Goal: Task Accomplishment & Management: Manage account settings

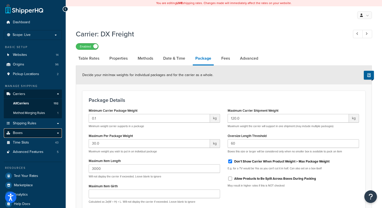
click at [20, 132] on span "Boxes" at bounding box center [18, 133] width 10 height 4
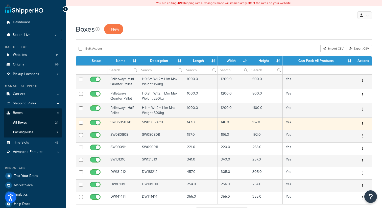
click at [120, 122] on td "SW050507/B" at bounding box center [123, 124] width 32 height 12
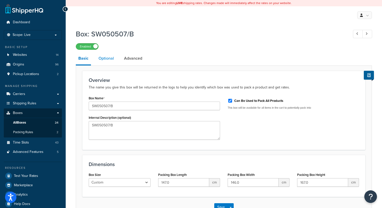
click at [105, 58] on link "Optional" at bounding box center [106, 58] width 20 height 12
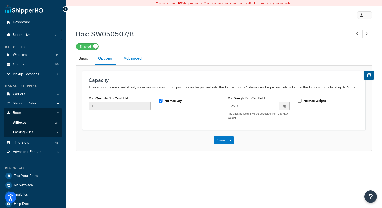
click at [134, 60] on link "Advanced" at bounding box center [132, 58] width 23 height 12
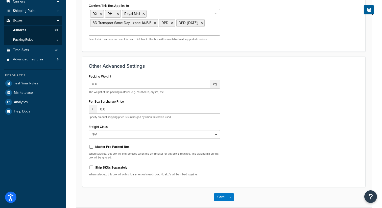
scroll to position [118, 0]
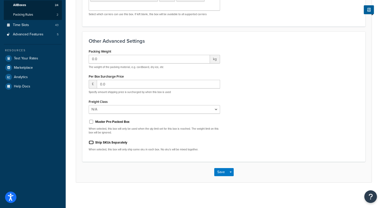
click at [92, 143] on input "Ship SKUs Separately" at bounding box center [91, 143] width 5 height 4
checkbox input "false"
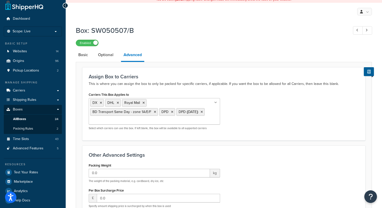
scroll to position [1, 0]
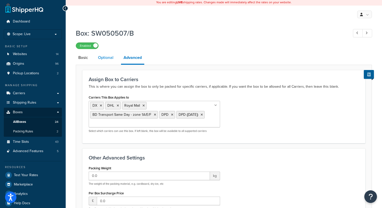
click at [107, 59] on link "Optional" at bounding box center [106, 58] width 20 height 12
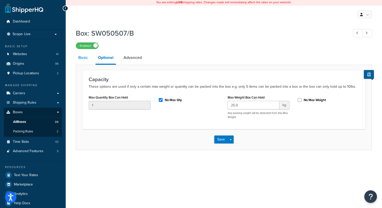
click at [84, 58] on link "Basic" at bounding box center [83, 58] width 15 height 12
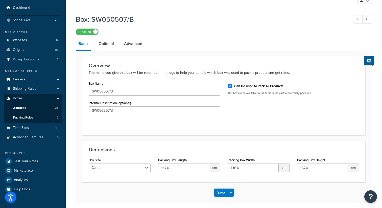
scroll to position [36, 0]
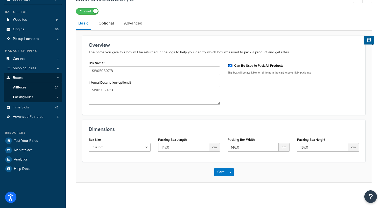
click at [231, 66] on input "Can Be Used to Pack All Products" at bounding box center [230, 66] width 5 height 4
checkbox input "true"
click at [102, 22] on link "Optional" at bounding box center [106, 23] width 20 height 12
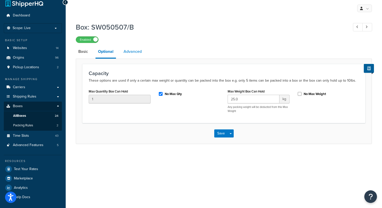
click at [132, 51] on link "Advanced" at bounding box center [132, 52] width 23 height 12
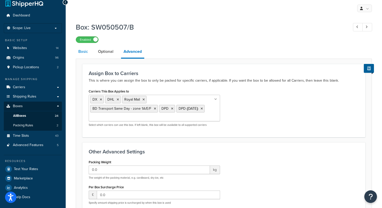
click at [85, 52] on link "Basic" at bounding box center [83, 52] width 15 height 12
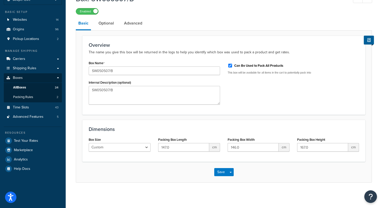
scroll to position [1, 0]
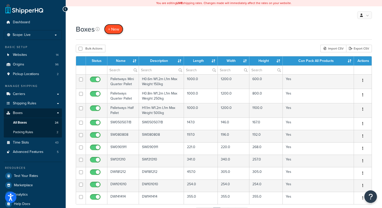
click at [114, 32] on link "+ New" at bounding box center [113, 29] width 19 height 10
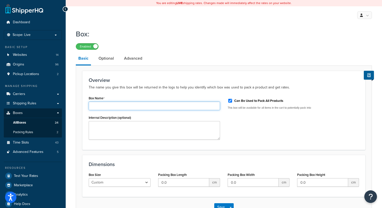
click at [113, 106] on input "Box Name" at bounding box center [154, 106] width 131 height 9
paste input "Box DW241818 Description DW141414 DW181212 SW12968 SW966 DW120728BD SW240635BD …"
type input "Box DW241818 Description DW141414 DW181212 SW12968 SW966 DW120728BD SW240635BD …"
drag, startPoint x: 121, startPoint y: 106, endPoint x: 62, endPoint y: 103, distance: 59.0
click at [62, 103] on div "Dashboard Scope: Live Basic Setup Websites 14 Origins 96 Pickup Locations 2 Man…" at bounding box center [191, 121] width 382 height 243
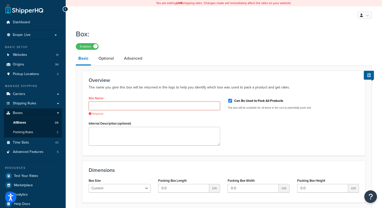
paste input "nsc053947/rev1"
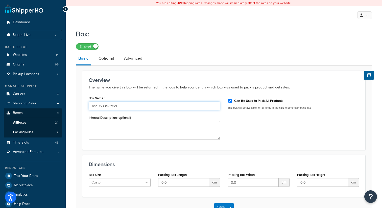
type input "nsc053947/rev1"
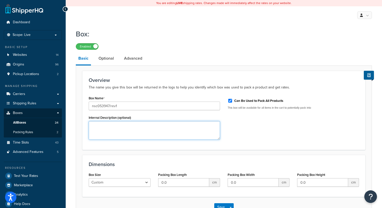
click at [127, 130] on textarea "Internal Description (optional)" at bounding box center [154, 130] width 131 height 19
type textarea "2.5L Paint Box"
click at [230, 101] on input "Can Be Used to Pack All Products" at bounding box center [230, 101] width 5 height 4
checkbox input "false"
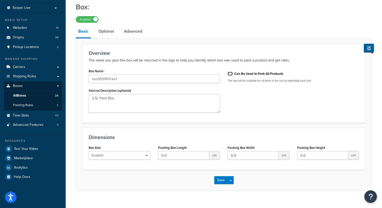
scroll to position [36, 0]
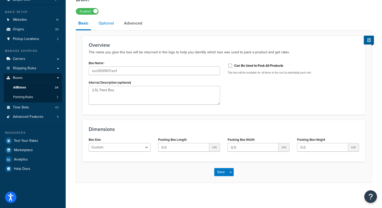
click at [109, 24] on link "Optional" at bounding box center [106, 23] width 20 height 12
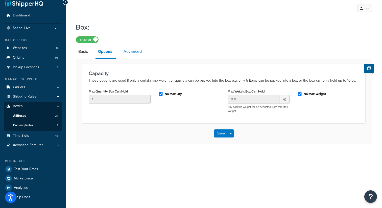
click at [133, 52] on link "Advanced" at bounding box center [132, 52] width 23 height 12
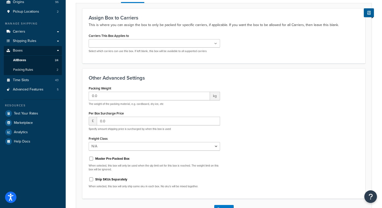
scroll to position [100, 0]
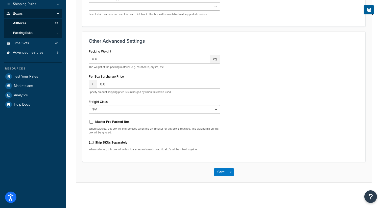
click at [90, 142] on input "Ship SKUs Separately" at bounding box center [91, 143] width 5 height 4
checkbox input "true"
click at [228, 172] on button "Save Dropdown" at bounding box center [231, 172] width 6 height 8
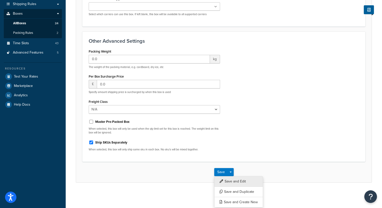
click at [234, 181] on button "Save and Edit" at bounding box center [238, 181] width 49 height 11
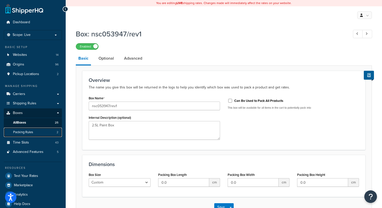
click at [34, 130] on link "Packing Rules 2" at bounding box center [33, 132] width 58 height 9
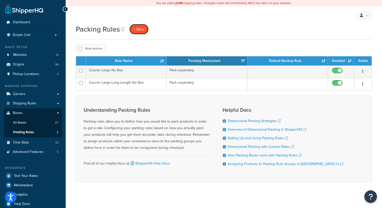
click at [137, 31] on span "+ New" at bounding box center [139, 29] width 11 height 6
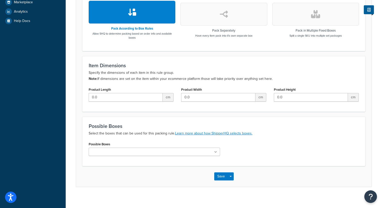
scroll to position [188, 0]
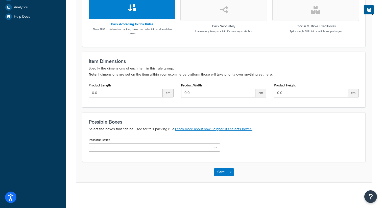
click at [217, 149] on ul at bounding box center [154, 147] width 131 height 8
click at [216, 147] on icon at bounding box center [215, 147] width 3 height 3
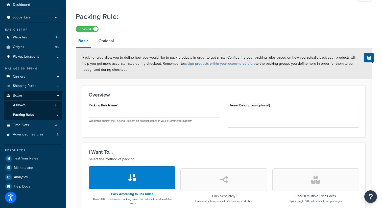
scroll to position [0, 0]
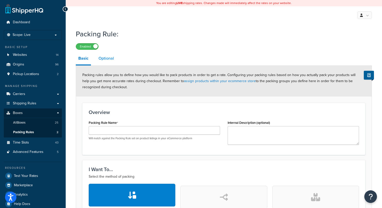
click at [107, 61] on link "Optional" at bounding box center [106, 58] width 20 height 12
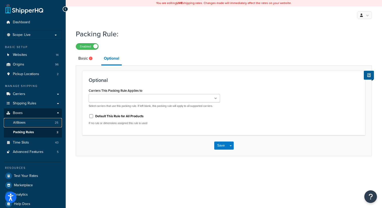
click at [22, 122] on span "All Boxes" at bounding box center [19, 123] width 12 height 4
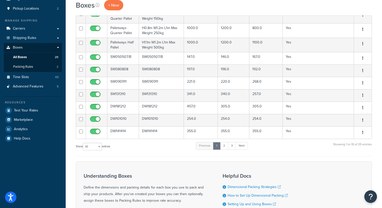
scroll to position [132, 0]
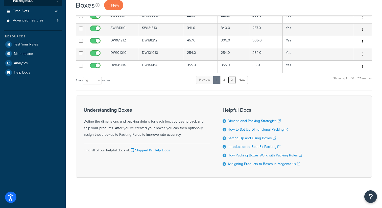
click at [236, 80] on link "3" at bounding box center [232, 80] width 8 height 8
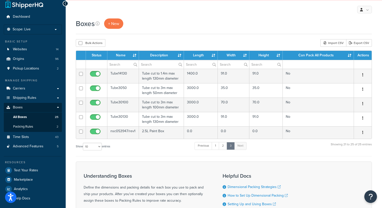
scroll to position [4, 0]
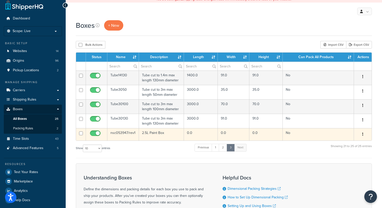
click at [94, 134] on input "checkbox" at bounding box center [96, 134] width 14 height 6
checkbox input "false"
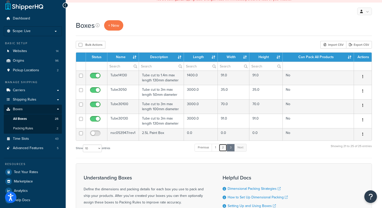
click at [224, 148] on link "2" at bounding box center [223, 148] width 8 height 8
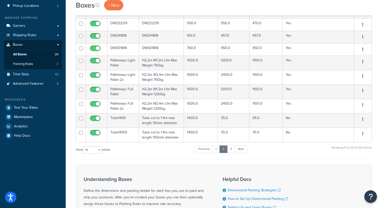
scroll to position [67, 0]
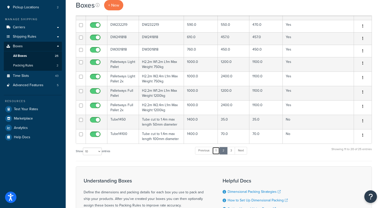
click at [217, 152] on link "1" at bounding box center [216, 151] width 8 height 8
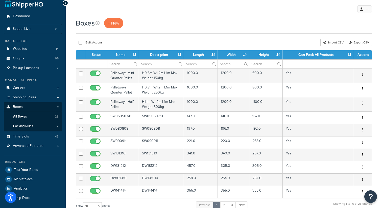
scroll to position [0, 0]
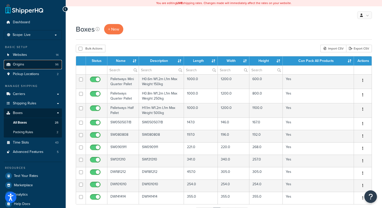
click at [24, 66] on link "Origins 96" at bounding box center [33, 64] width 58 height 9
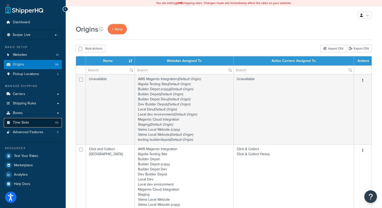
click at [17, 123] on span "Time Slots" at bounding box center [21, 123] width 16 height 4
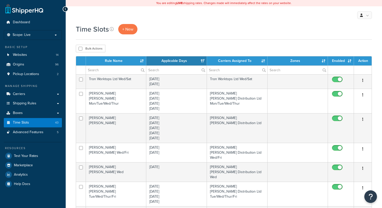
select select "15"
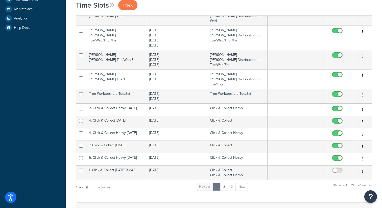
scroll to position [158, 0]
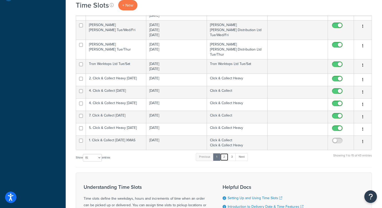
click at [226, 153] on link "2" at bounding box center [224, 157] width 8 height 8
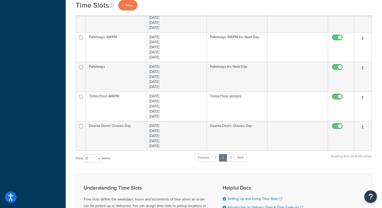
scroll to position [734, 0]
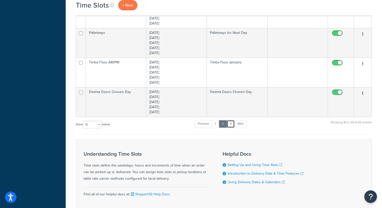
click at [233, 120] on link "3" at bounding box center [231, 124] width 8 height 8
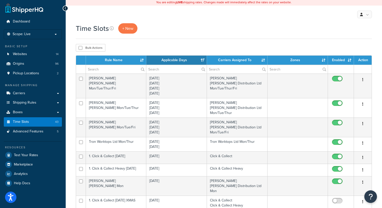
scroll to position [0, 0]
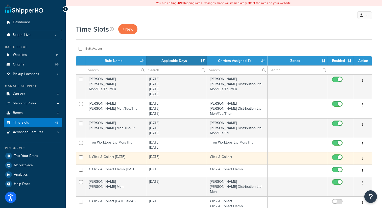
click at [364, 159] on button "button" at bounding box center [363, 159] width 7 height 8
click at [338, 179] on link "Duplicate" at bounding box center [343, 179] width 40 height 10
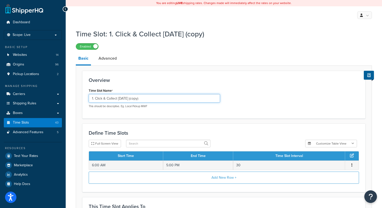
drag, startPoint x: 142, startPoint y: 100, endPoint x: 131, endPoint y: 100, distance: 11.4
click at [131, 100] on input "1. Click & Collect [DATE] (copy)" at bounding box center [154, 98] width 131 height 9
type input "1. Click & Collect Mon-Fri"
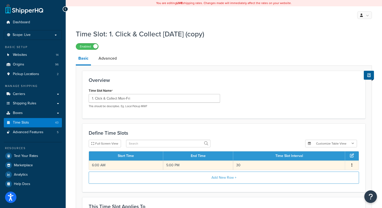
click at [352, 165] on icon "button" at bounding box center [352, 165] width 1 height 4
click at [322, 162] on div "Edit" at bounding box center [327, 161] width 36 height 10
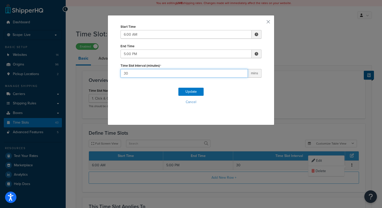
click at [133, 74] on input "30" at bounding box center [184, 73] width 127 height 9
type input "3"
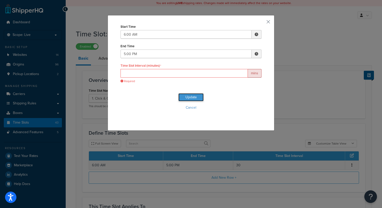
click at [193, 91] on div "Update Cancel" at bounding box center [191, 103] width 141 height 33
click at [155, 74] on input "Time Slot Interval (minutes)" at bounding box center [184, 73] width 127 height 9
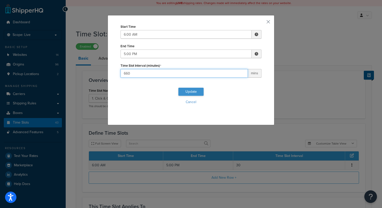
type input "660"
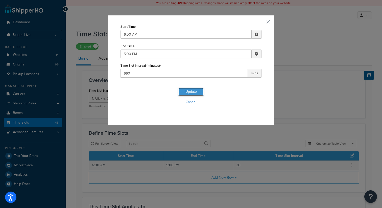
click at [194, 92] on button "Update" at bounding box center [191, 92] width 25 height 8
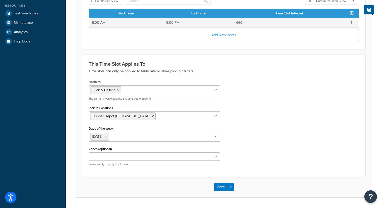
scroll to position [158, 0]
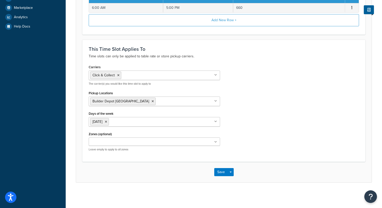
click at [123, 124] on ul "[DATE]" at bounding box center [154, 122] width 131 height 10
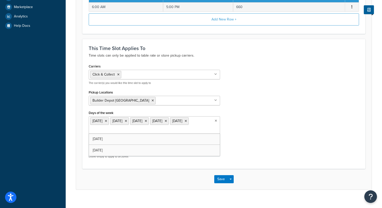
click at [290, 116] on div "Carriers Click & Collect Palletways Do not use DX DHL Royal Mail BD Transport T…" at bounding box center [224, 113] width 278 height 100
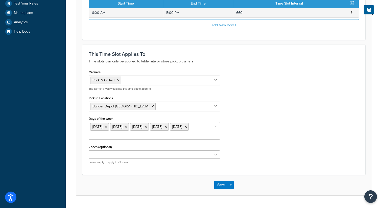
scroll to position [166, 0]
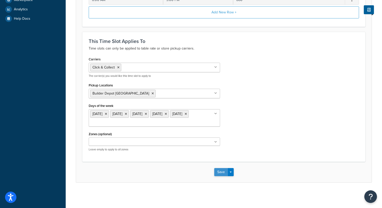
click at [221, 171] on button "Save" at bounding box center [221, 172] width 14 height 8
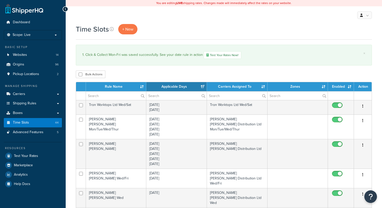
select select "15"
click at [48, 36] on p "Scope: Live" at bounding box center [33, 35] width 54 height 4
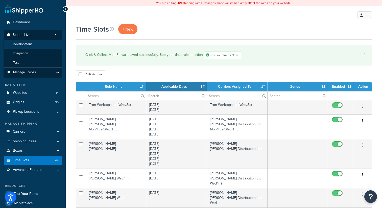
click at [34, 47] on li "Development" at bounding box center [33, 44] width 59 height 9
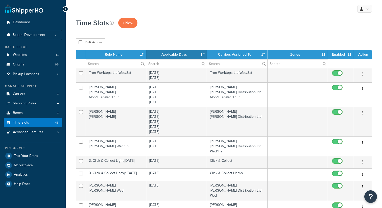
select select "15"
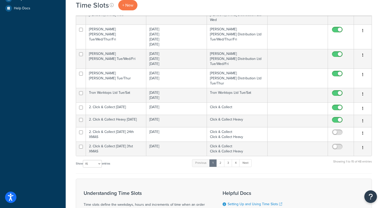
scroll to position [177, 0]
click at [221, 159] on link "2" at bounding box center [220, 163] width 8 height 8
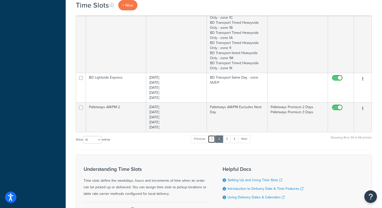
click at [212, 135] on link "1" at bounding box center [212, 139] width 8 height 8
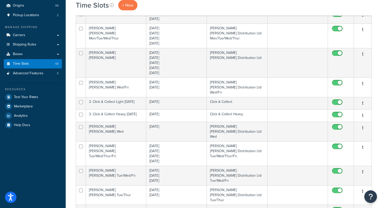
scroll to position [0, 0]
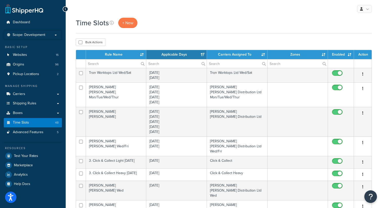
click at [118, 55] on th "Rule Name" at bounding box center [116, 54] width 60 height 9
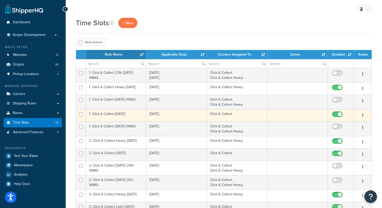
click at [363, 115] on icon "button" at bounding box center [363, 116] width 1 height 4
click at [342, 134] on link "Duplicate" at bounding box center [343, 136] width 40 height 10
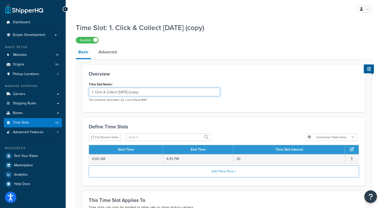
drag, startPoint x: 147, startPoint y: 95, endPoint x: 126, endPoint y: 94, distance: 20.8
click at [126, 94] on input "1. Click & Collect [DATE] (copy)" at bounding box center [154, 92] width 131 height 9
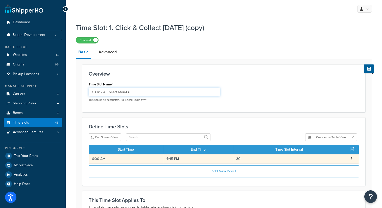
type input "1. Click & Collect Mon-Fri"
click at [352, 160] on icon "button" at bounding box center [352, 159] width 1 height 4
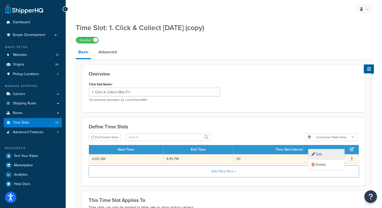
click at [330, 152] on div "Edit" at bounding box center [327, 154] width 36 height 10
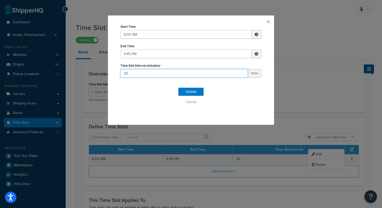
click at [143, 70] on input "30" at bounding box center [184, 73] width 127 height 9
type input "645"
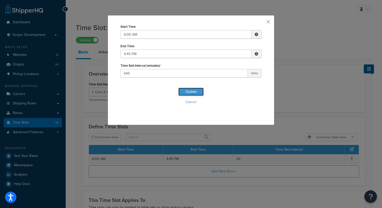
click at [189, 93] on button "Update" at bounding box center [191, 92] width 25 height 8
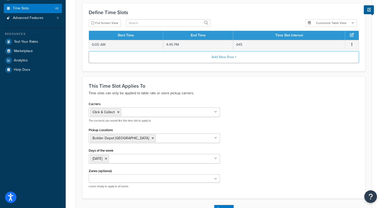
scroll to position [118, 0]
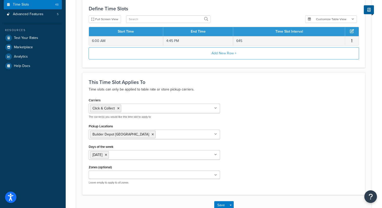
click at [138, 152] on ul "[DATE]" at bounding box center [154, 155] width 131 height 10
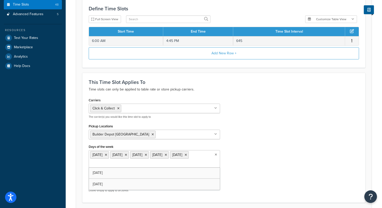
click at [278, 133] on div "Carriers Click & Collect Palletways Do not use DX DHL Royal Mail BD Transport T…" at bounding box center [224, 147] width 278 height 100
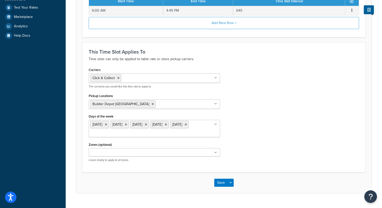
scroll to position [160, 0]
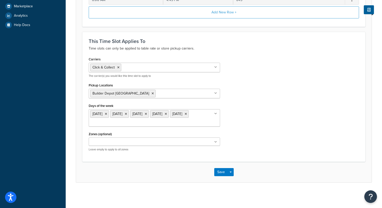
click at [150, 65] on input "Carriers" at bounding box center [145, 67] width 45 height 6
type input "click"
click at [294, 96] on div "Carriers Click & Collect Click & Collect Heavy Palletways Do not use DX DHL Roy…" at bounding box center [224, 106] width 278 height 100
click at [221, 173] on button "Save" at bounding box center [221, 172] width 14 height 8
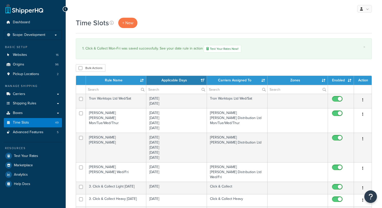
select select "15"
click at [116, 82] on th "Rule Name" at bounding box center [116, 80] width 60 height 9
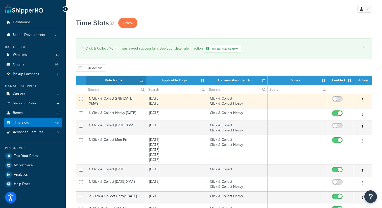
click at [363, 99] on button "button" at bounding box center [363, 100] width 7 height 8
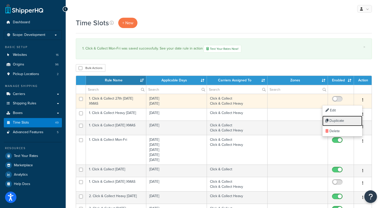
click at [334, 120] on link "Duplicate" at bounding box center [343, 121] width 40 height 10
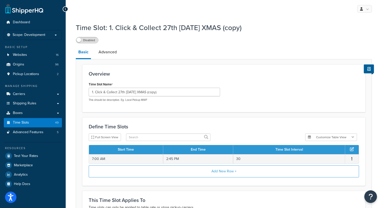
scroll to position [152, 0]
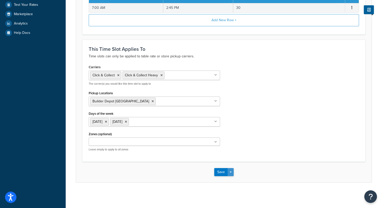
click at [229, 170] on button "Save Dropdown" at bounding box center [231, 172] width 6 height 8
click at [167, 154] on div "Carriers Click & Collect Click & Collect Heavy Palletways Do not use DX DHL Roy…" at bounding box center [154, 109] width 139 height 92
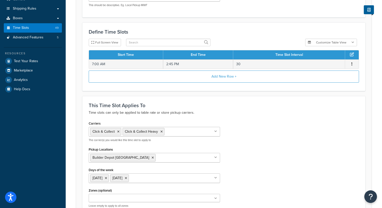
scroll to position [0, 0]
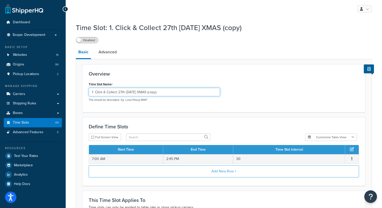
drag, startPoint x: 162, startPoint y: 92, endPoint x: 118, endPoint y: 94, distance: 43.5
click at [118, 94] on input "1. Click & Collect 27th [DATE] XMAS (copy)" at bounding box center [154, 92] width 131 height 9
type input "1. Click & Collect [DATE]"
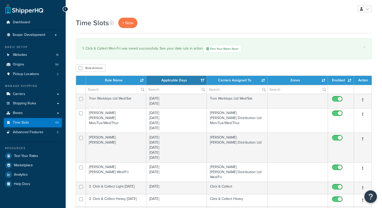
select select "15"
click at [114, 82] on th "Rule Name" at bounding box center [116, 80] width 60 height 9
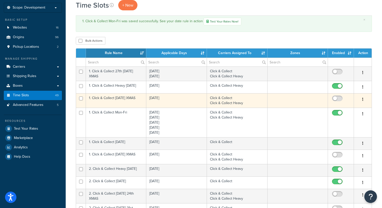
scroll to position [28, 0]
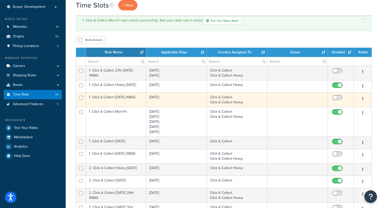
click at [364, 98] on button "button" at bounding box center [363, 99] width 7 height 8
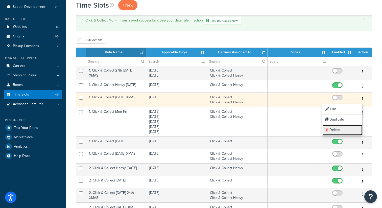
click at [339, 129] on link "Delete" at bounding box center [343, 130] width 40 height 10
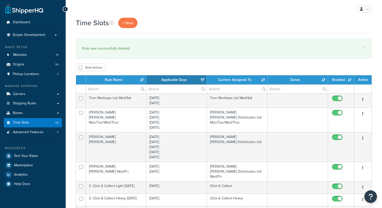
select select "15"
click at [117, 79] on th "Rule Name" at bounding box center [116, 79] width 60 height 9
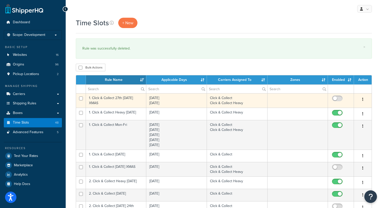
click at [362, 98] on button "button" at bounding box center [363, 100] width 7 height 8
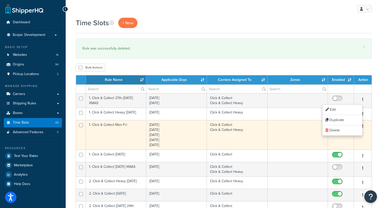
click at [341, 129] on input "checkbox" at bounding box center [338, 126] width 14 height 6
click at [338, 127] on input "checkbox" at bounding box center [338, 126] width 14 height 6
checkbox input "true"
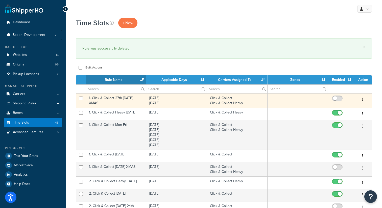
click at [363, 99] on icon "button" at bounding box center [363, 100] width 1 height 4
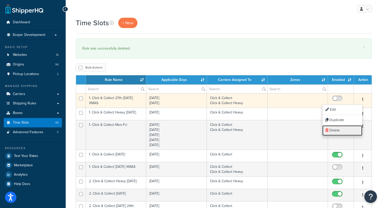
click at [339, 132] on link "Delete" at bounding box center [343, 130] width 40 height 10
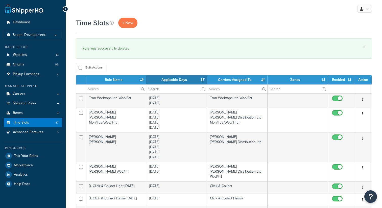
select select "15"
click at [102, 78] on th "Rule Name" at bounding box center [116, 79] width 60 height 9
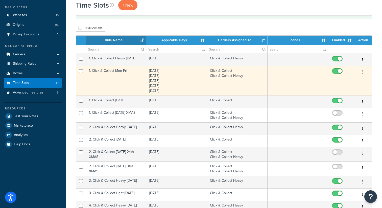
scroll to position [45, 0]
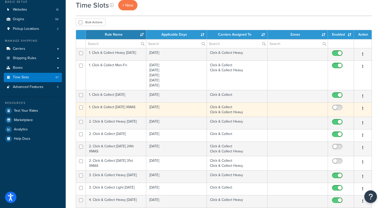
click at [364, 108] on button "button" at bounding box center [363, 109] width 7 height 8
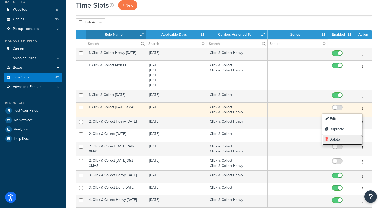
click at [338, 141] on link "Delete" at bounding box center [343, 140] width 40 height 10
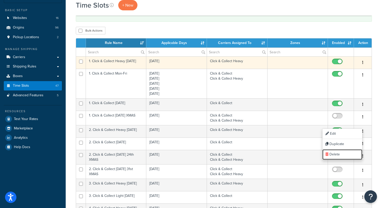
scroll to position [59, 0]
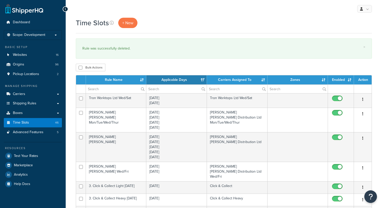
select select "15"
click at [112, 77] on th "Rule Name" at bounding box center [116, 79] width 60 height 9
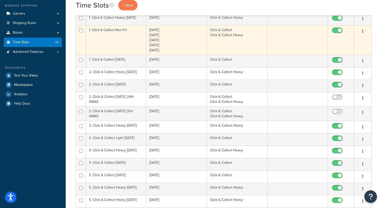
scroll to position [90, 0]
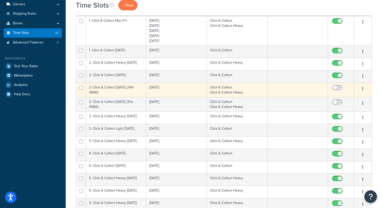
click at [363, 87] on icon "button" at bounding box center [363, 89] width 1 height 4
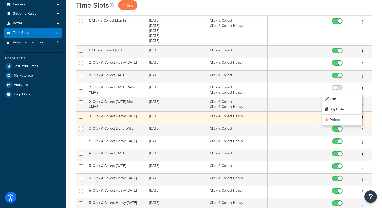
click at [337, 119] on input "checkbox" at bounding box center [338, 118] width 14 height 6
click at [341, 117] on input "checkbox" at bounding box center [338, 118] width 14 height 6
checkbox input "true"
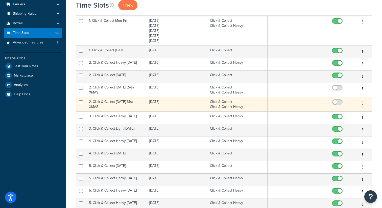
click at [362, 101] on button "button" at bounding box center [363, 103] width 7 height 8
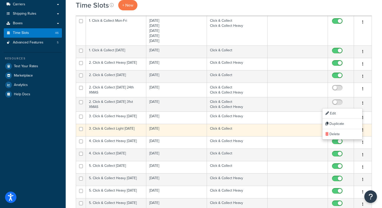
click at [334, 134] on input "checkbox" at bounding box center [338, 130] width 14 height 6
click at [365, 130] on button "button" at bounding box center [363, 130] width 7 height 8
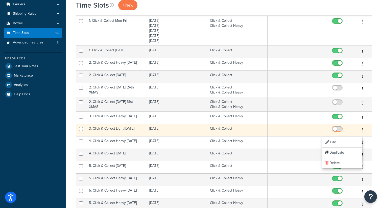
click at [336, 133] on input "checkbox" at bounding box center [338, 130] width 14 height 6
checkbox input "true"
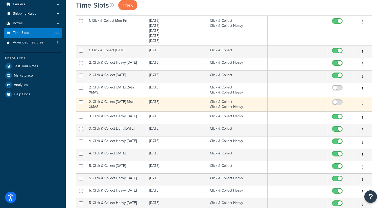
click at [363, 103] on icon "button" at bounding box center [363, 103] width 1 height 4
click at [351, 134] on link "Delete" at bounding box center [343, 134] width 40 height 10
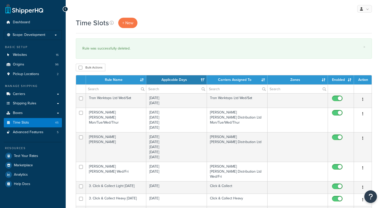
select select "15"
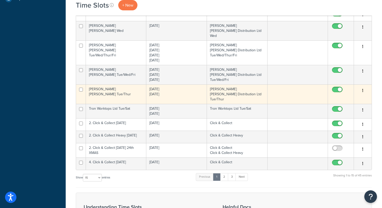
scroll to position [190, 0]
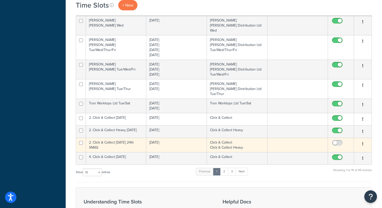
click at [365, 140] on button "button" at bounding box center [363, 144] width 7 height 8
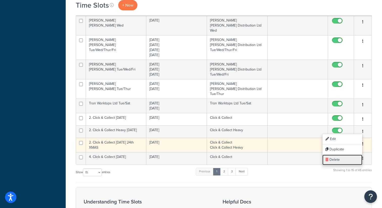
click at [355, 161] on link "Delete" at bounding box center [343, 160] width 40 height 10
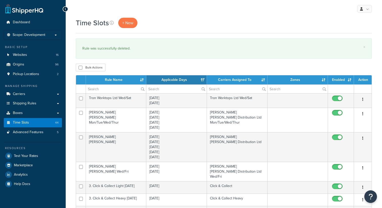
select select "15"
click at [109, 79] on th "Rule Name" at bounding box center [116, 79] width 60 height 9
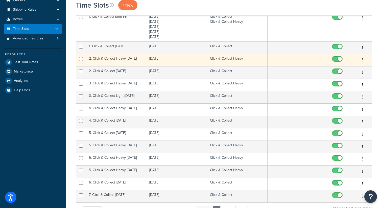
scroll to position [105, 0]
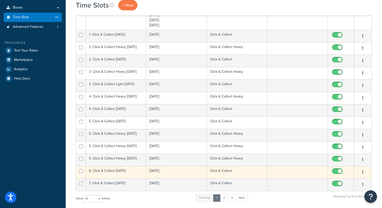
click at [363, 174] on icon "button" at bounding box center [363, 172] width 1 height 4
click at [339, 183] on link "Edit" at bounding box center [343, 185] width 40 height 10
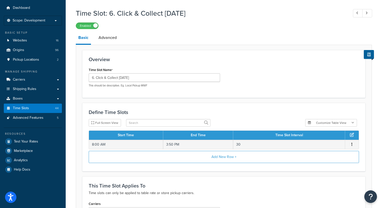
scroll to position [15, 0]
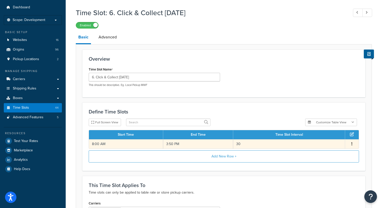
click at [353, 143] on button "button" at bounding box center [352, 144] width 4 height 6
click at [325, 141] on div "Edit" at bounding box center [327, 140] width 36 height 10
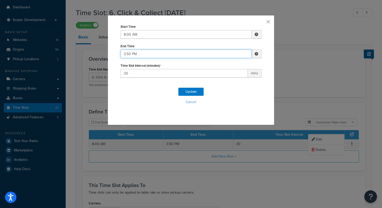
click at [131, 53] on input "3:50 PM" at bounding box center [186, 54] width 131 height 9
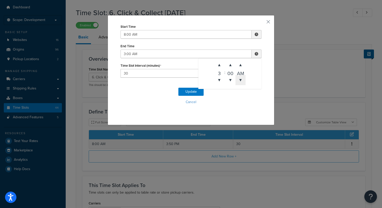
click at [240, 78] on span "▼" at bounding box center [241, 80] width 10 height 10
click at [232, 78] on span "▼" at bounding box center [231, 80] width 10 height 10
click at [232, 81] on span "▼" at bounding box center [231, 80] width 10 height 10
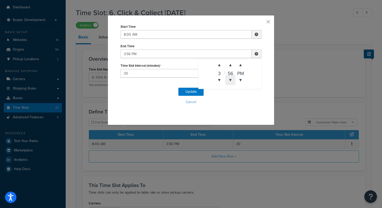
click at [232, 81] on span "▼" at bounding box center [231, 80] width 10 height 10
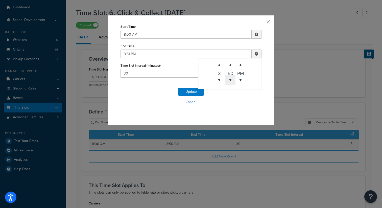
click at [232, 81] on span "▼" at bounding box center [231, 80] width 10 height 10
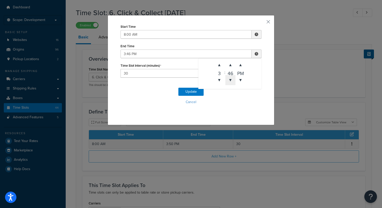
click at [232, 81] on span "▼" at bounding box center [231, 80] width 10 height 10
type input "3:45 PM"
click at [147, 90] on div "Update Cancel" at bounding box center [191, 97] width 141 height 33
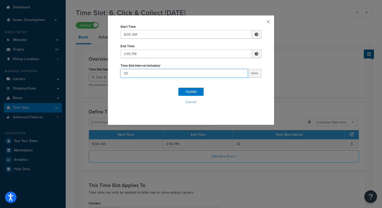
click at [140, 73] on input "30" at bounding box center [184, 73] width 127 height 9
type input "3"
type input "465"
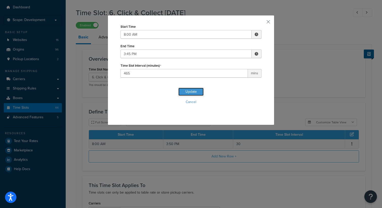
click at [186, 91] on button "Update" at bounding box center [191, 92] width 25 height 8
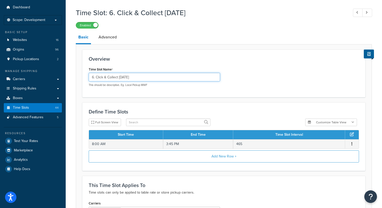
click at [94, 78] on input "6. Click & Collect Saturday" at bounding box center [154, 77] width 131 height 9
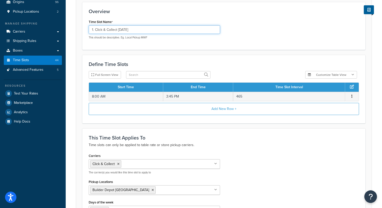
scroll to position [0, 0]
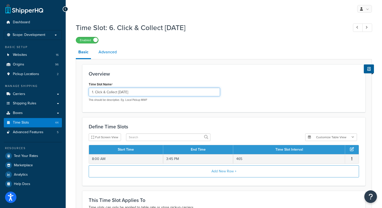
type input "1. Click & Collect Saturday"
click at [111, 50] on link "Advanced" at bounding box center [107, 52] width 23 height 12
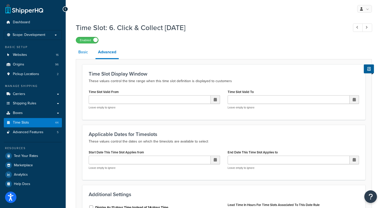
click at [83, 53] on link "Basic" at bounding box center [83, 52] width 15 height 12
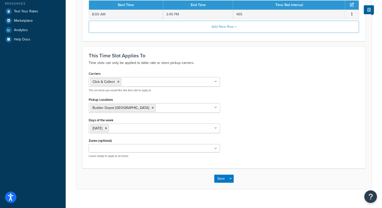
scroll to position [152, 0]
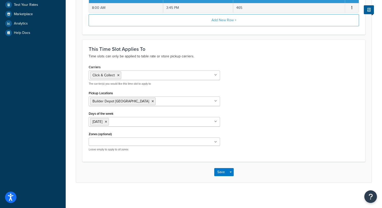
click at [147, 76] on input "Carriers" at bounding box center [145, 75] width 45 height 6
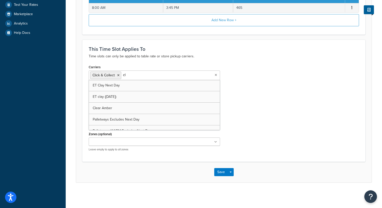
type input "cli"
click at [222, 175] on button "Save" at bounding box center [221, 172] width 14 height 8
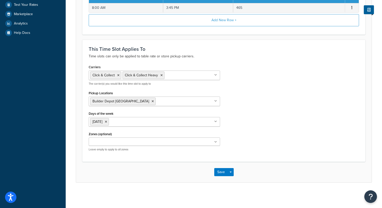
scroll to position [0, 0]
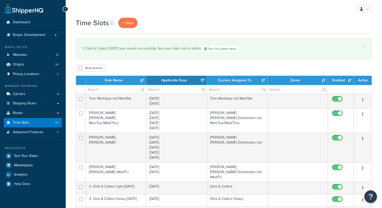
select select "15"
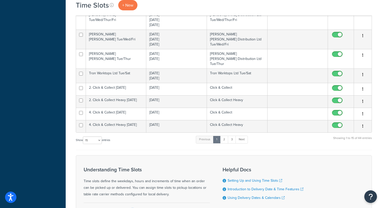
scroll to position [221, 0]
click at [225, 136] on link "2" at bounding box center [224, 140] width 8 height 8
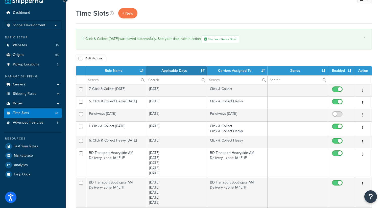
scroll to position [9, 0]
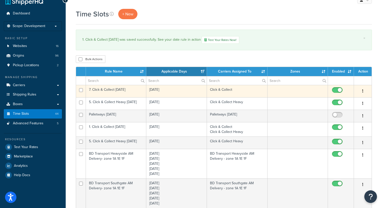
click at [363, 91] on icon "button" at bounding box center [363, 91] width 1 height 4
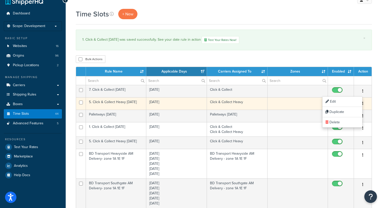
click at [339, 101] on input "checkbox" at bounding box center [338, 104] width 14 height 6
click at [338, 102] on input "checkbox" at bounding box center [338, 104] width 14 height 6
checkbox input "true"
click at [211, 104] on td "Click & Collect Heavy" at bounding box center [237, 103] width 61 height 12
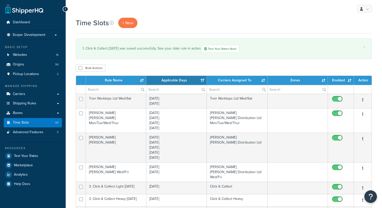
select select "15"
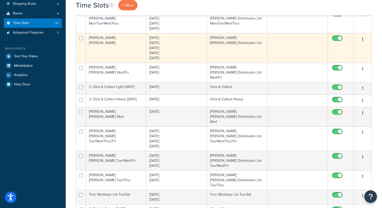
scroll to position [100, 0]
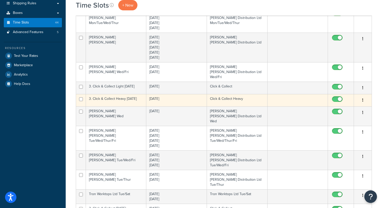
click at [362, 96] on button "button" at bounding box center [363, 100] width 7 height 8
click at [343, 104] on link "Edit" at bounding box center [343, 106] width 40 height 10
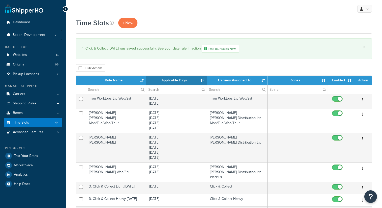
select select "15"
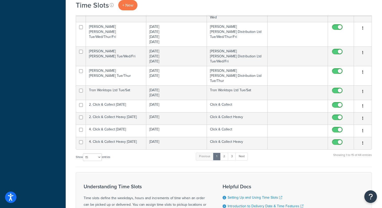
scroll to position [208, 0]
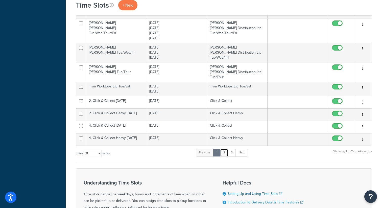
click at [226, 149] on link "2" at bounding box center [224, 153] width 8 height 8
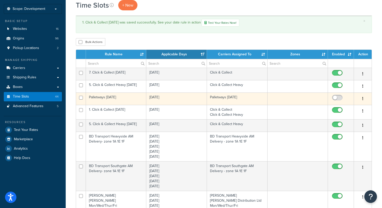
scroll to position [23, 0]
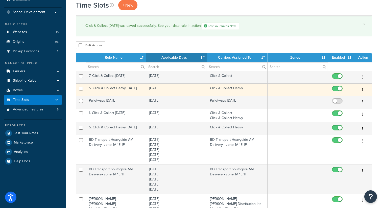
click at [364, 88] on button "button" at bounding box center [363, 90] width 7 height 8
click at [336, 109] on link "Duplicate" at bounding box center [343, 110] width 40 height 10
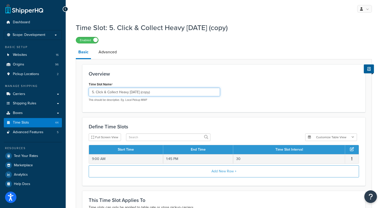
click at [94, 94] on input "5. Click & Collect Heavy [DATE] (copy)" at bounding box center [154, 92] width 131 height 9
drag, startPoint x: 154, startPoint y: 93, endPoint x: 130, endPoint y: 93, distance: 23.8
click at [130, 93] on input "1. Click & Collect Heavy [DATE] (copy)" at bounding box center [154, 92] width 131 height 9
click at [123, 93] on input "1. Click & Collect Heavy [DATE] (copy)" at bounding box center [154, 92] width 131 height 9
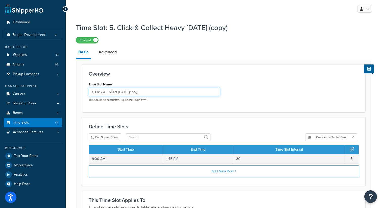
drag, startPoint x: 144, startPoint y: 93, endPoint x: 131, endPoint y: 93, distance: 13.1
click at [131, 93] on input "1. Click & Collect [DATE] (copy)" at bounding box center [154, 92] width 131 height 9
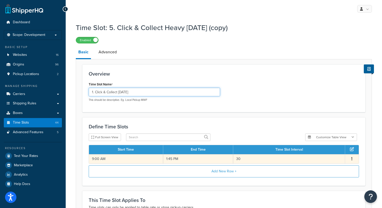
type input "1. Click & Collect [DATE]"
click at [350, 160] on span "Edit Delete" at bounding box center [352, 159] width 8 height 6
click at [353, 159] on button "button" at bounding box center [352, 159] width 4 height 6
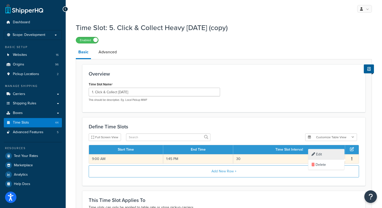
click at [321, 153] on div "Edit" at bounding box center [327, 154] width 36 height 10
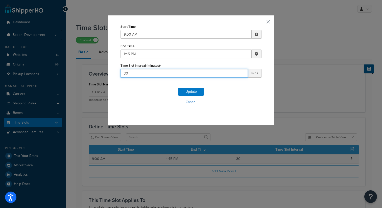
drag, startPoint x: 130, startPoint y: 73, endPoint x: 120, endPoint y: 73, distance: 10.1
click at [120, 73] on div "Start Time 9:00 AM ▲ 9 ▼ : ▲ 00 ▼ ▲ AM ▼ End Time 1:45 PM ▲ 1 ▼ : ▲ 45 ▼ ▲ PM ▼…" at bounding box center [191, 70] width 167 height 110
type input "285"
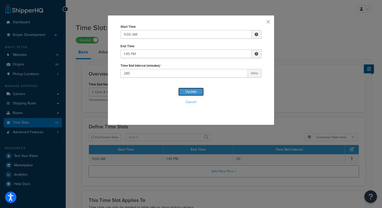
click at [183, 92] on button "Update" at bounding box center [191, 92] width 25 height 8
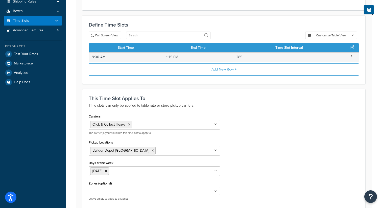
scroll to position [152, 0]
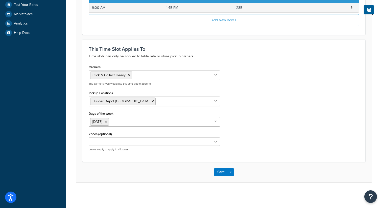
click at [158, 79] on ul "Click & Collect Heavy" at bounding box center [154, 76] width 131 height 10
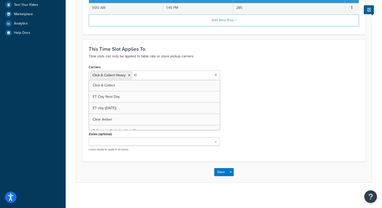
type input "cli"
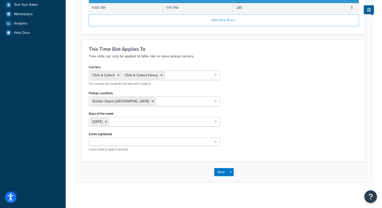
click at [286, 118] on div "Carriers Click & Collect Click & Collect Heavy Palletways Do not use DX DHL Roy…" at bounding box center [224, 109] width 278 height 92
click at [220, 172] on button "Save" at bounding box center [221, 172] width 14 height 8
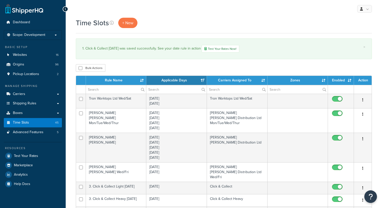
select select "15"
click at [110, 87] on input "text" at bounding box center [116, 89] width 60 height 9
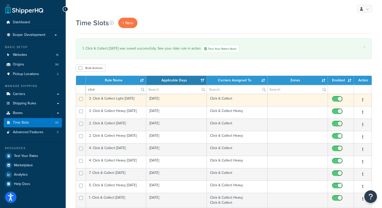
type input "click"
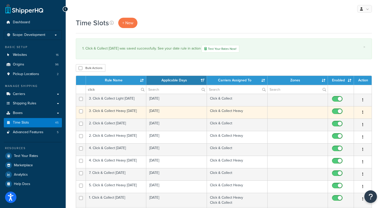
click at [336, 112] on input "checkbox" at bounding box center [338, 112] width 14 height 6
checkbox input "false"
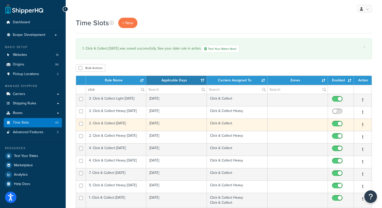
click at [335, 125] on input "checkbox" at bounding box center [338, 125] width 14 height 6
checkbox input "false"
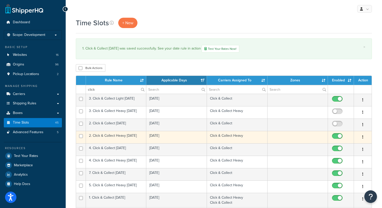
click at [335, 141] on input "checkbox" at bounding box center [338, 137] width 14 height 6
checkbox input "false"
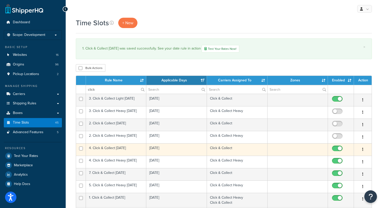
click at [336, 150] on input "checkbox" at bounding box center [338, 150] width 14 height 6
checkbox input "false"
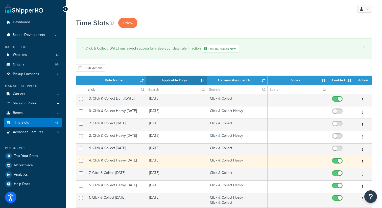
click at [336, 163] on input "checkbox" at bounding box center [338, 162] width 14 height 6
checkbox input "false"
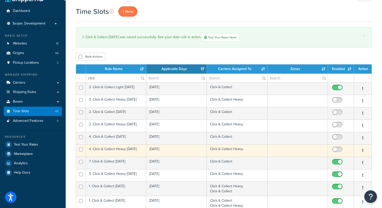
scroll to position [18, 0]
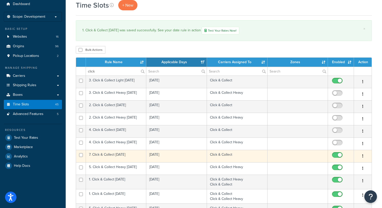
click at [336, 157] on input "checkbox" at bounding box center [338, 156] width 14 height 6
checkbox input "false"
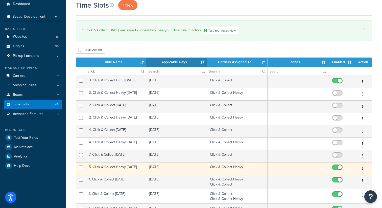
click at [336, 170] on input "checkbox" at bounding box center [338, 169] width 14 height 6
checkbox input "false"
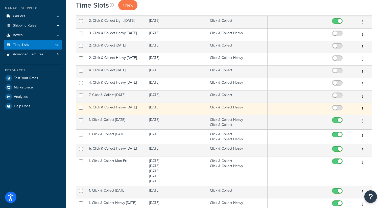
scroll to position [79, 0]
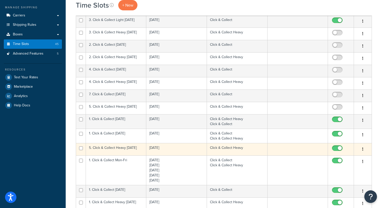
click at [334, 151] on input "checkbox" at bounding box center [338, 149] width 14 height 6
checkbox input "false"
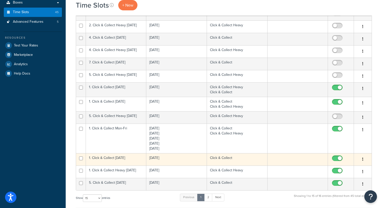
scroll to position [121, 0]
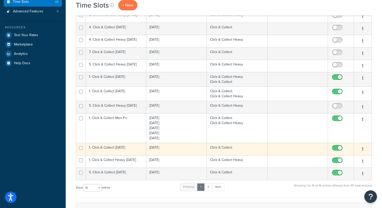
click at [334, 151] on input "checkbox" at bounding box center [338, 149] width 14 height 6
checkbox input "false"
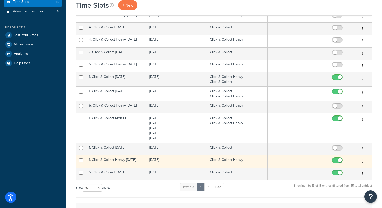
click at [334, 163] on input "checkbox" at bounding box center [338, 162] width 14 height 6
checkbox input "false"
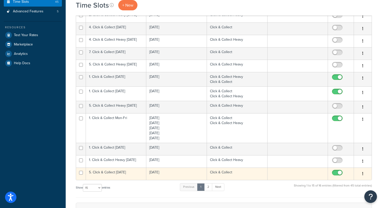
click at [335, 176] on input "checkbox" at bounding box center [338, 174] width 14 height 6
checkbox input "false"
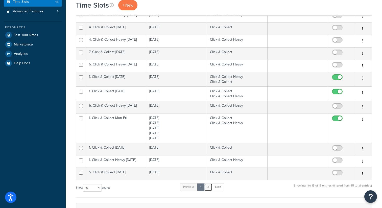
click at [210, 190] on link "2" at bounding box center [208, 187] width 8 height 8
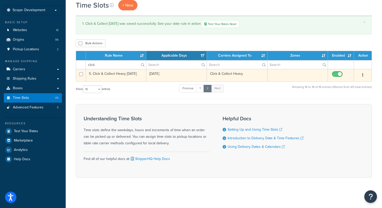
click at [335, 74] on input "checkbox" at bounding box center [338, 75] width 14 height 6
checkbox input "false"
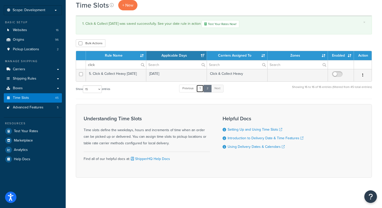
click at [202, 91] on link "1" at bounding box center [200, 89] width 8 height 8
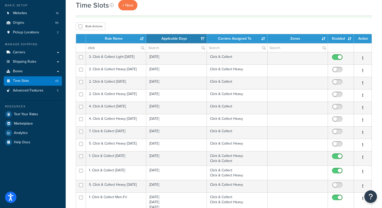
scroll to position [0, 0]
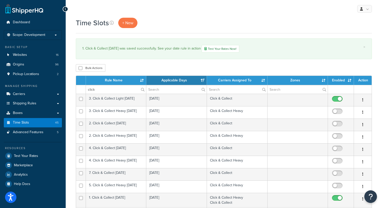
click at [335, 80] on th "Enabled" at bounding box center [341, 80] width 26 height 9
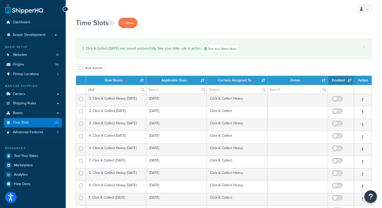
click at [335, 80] on th "Enabled" at bounding box center [341, 80] width 26 height 9
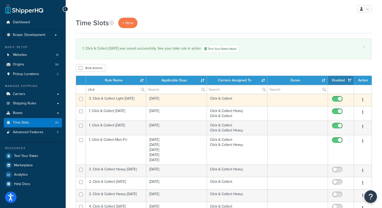
click at [335, 101] on input "checkbox" at bounding box center [338, 100] width 14 height 6
checkbox input "false"
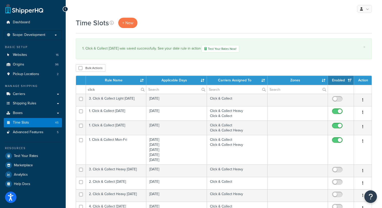
click at [338, 81] on th "Enabled" at bounding box center [341, 80] width 26 height 9
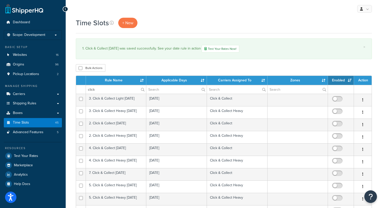
click at [338, 81] on th "Enabled" at bounding box center [341, 80] width 26 height 9
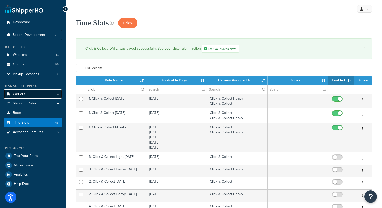
click at [37, 95] on link "Carriers" at bounding box center [33, 94] width 58 height 9
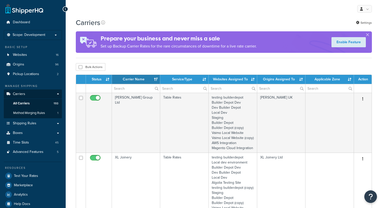
select select "15"
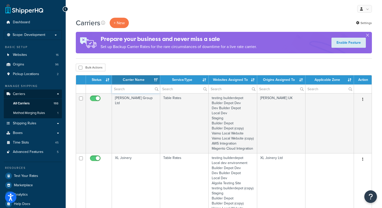
click at [123, 92] on input "text" at bounding box center [136, 89] width 48 height 9
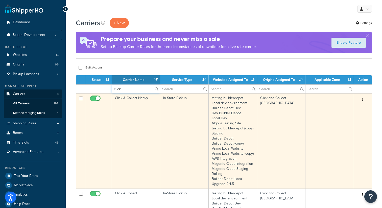
type input "click"
click at [364, 101] on button "button" at bounding box center [363, 100] width 7 height 8
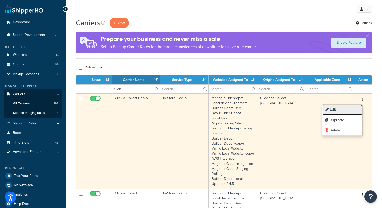
click at [335, 110] on link "Edit" at bounding box center [343, 110] width 40 height 10
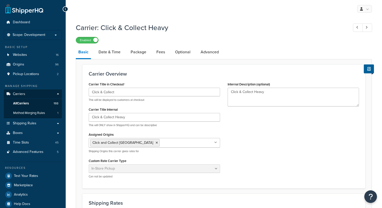
select select "pickup"
click at [113, 54] on link "Date & Time" at bounding box center [109, 52] width 27 height 12
select select "calendar"
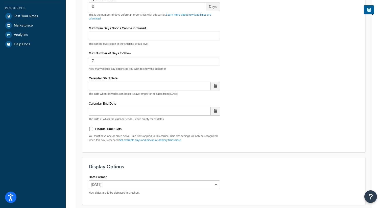
scroll to position [168, 0]
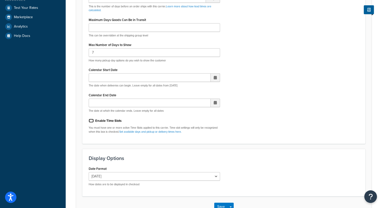
click at [91, 122] on input "Enable Time Slots" at bounding box center [91, 121] width 5 height 4
checkbox input "true"
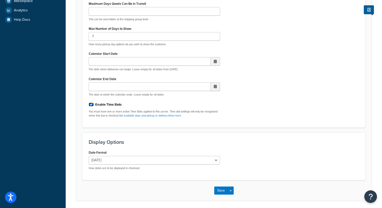
scroll to position [188, 0]
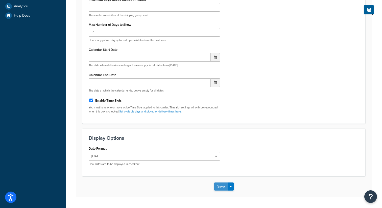
click at [220, 189] on button "Save" at bounding box center [221, 187] width 14 height 8
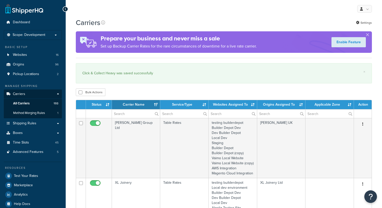
select select "15"
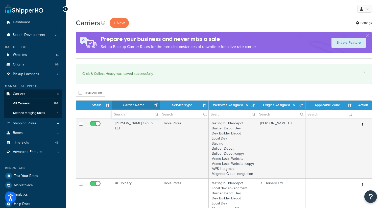
click at [127, 115] on input "text" at bounding box center [136, 114] width 48 height 9
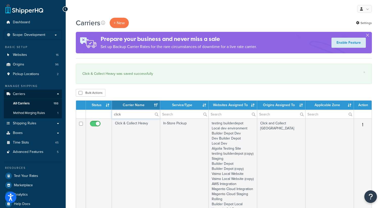
type input "click"
click at [246, 78] on div "× Click & Collect Heavy was saved successfully" at bounding box center [224, 74] width 296 height 20
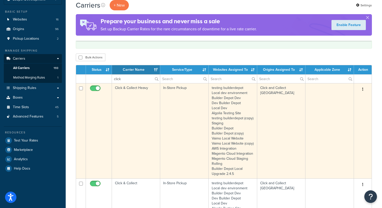
scroll to position [32, 0]
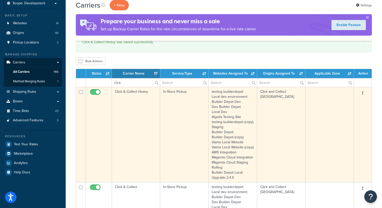
click at [363, 94] on icon "button" at bounding box center [363, 93] width 1 height 4
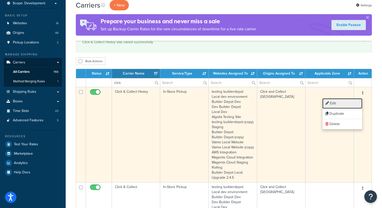
click at [336, 103] on link "Edit" at bounding box center [343, 103] width 40 height 10
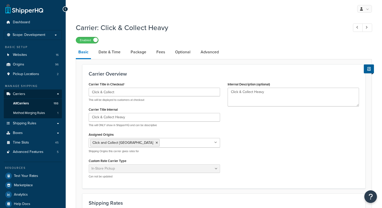
select select "pickup"
click at [138, 53] on link "Package" at bounding box center [138, 52] width 21 height 12
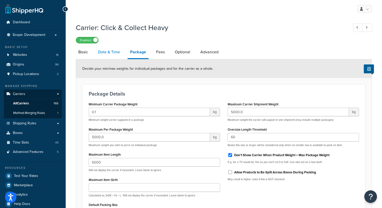
click at [108, 52] on link "Date & Time" at bounding box center [109, 52] width 27 height 12
select select "calendar"
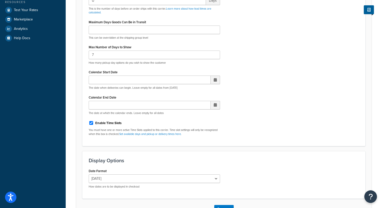
scroll to position [177, 0]
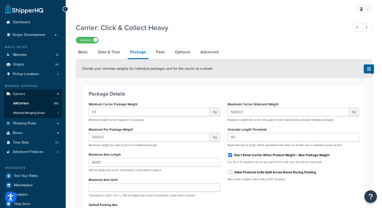
select select "pickup"
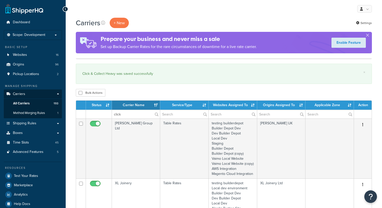
select select "15"
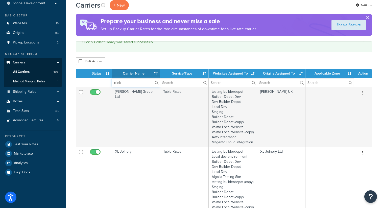
click at [139, 83] on input "click" at bounding box center [136, 82] width 48 height 9
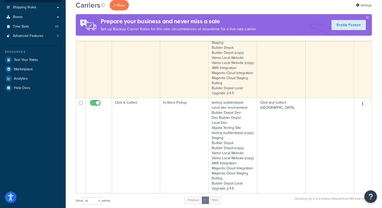
scroll to position [126, 0]
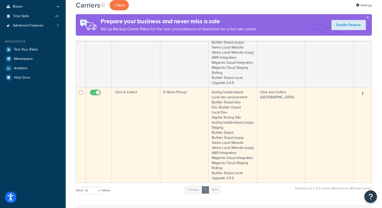
type input "click"
click at [363, 95] on icon "button" at bounding box center [363, 94] width 1 height 4
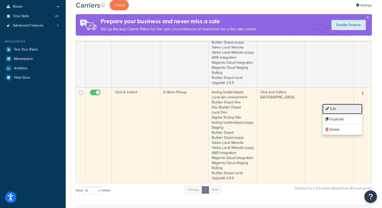
click at [348, 109] on link "Edit" at bounding box center [343, 109] width 40 height 10
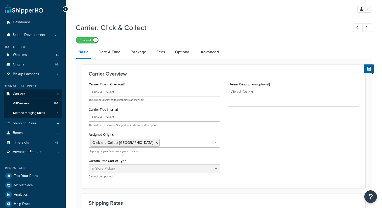
select select "pickup"
click at [116, 51] on link "Date & Time" at bounding box center [109, 52] width 27 height 12
select select "calendar"
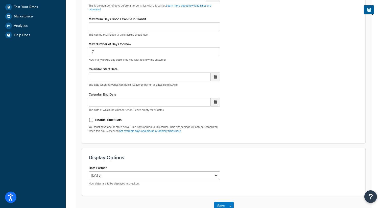
scroll to position [170, 0]
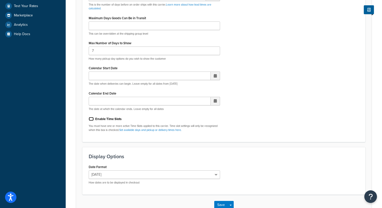
click at [91, 119] on input "Enable Time Slots" at bounding box center [91, 119] width 5 height 4
checkbox input "true"
click at [220, 204] on button "Save" at bounding box center [221, 205] width 14 height 8
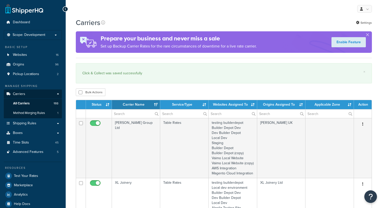
select select "15"
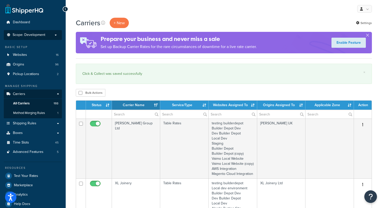
click at [39, 37] on span "Scope: Development" at bounding box center [29, 35] width 33 height 4
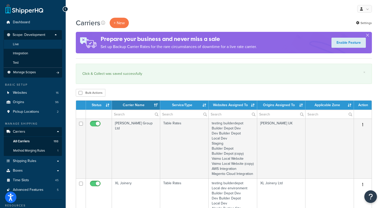
click at [31, 45] on li "Live" at bounding box center [33, 44] width 59 height 9
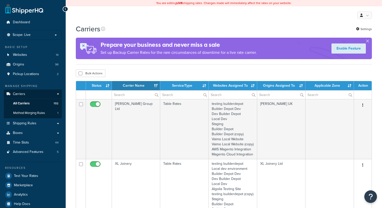
select select "15"
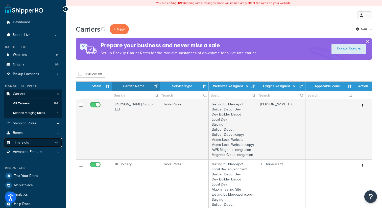
click at [17, 142] on span "Time Slots" at bounding box center [21, 143] width 16 height 4
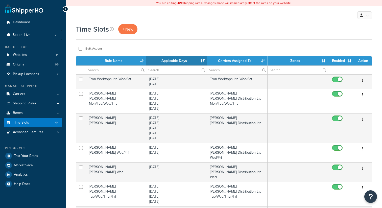
select select "15"
click at [112, 69] on input "text" at bounding box center [116, 70] width 60 height 9
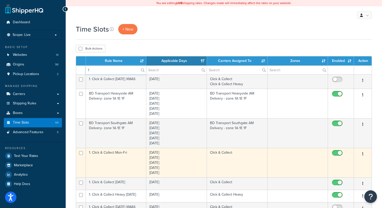
type input "1"
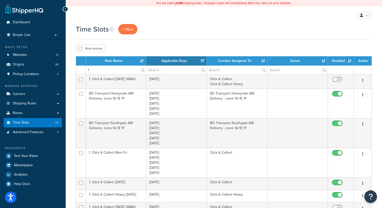
click at [336, 154] on input "checkbox" at bounding box center [338, 154] width 14 height 6
checkbox input "false"
